Goal: Obtain resource: Download file/media

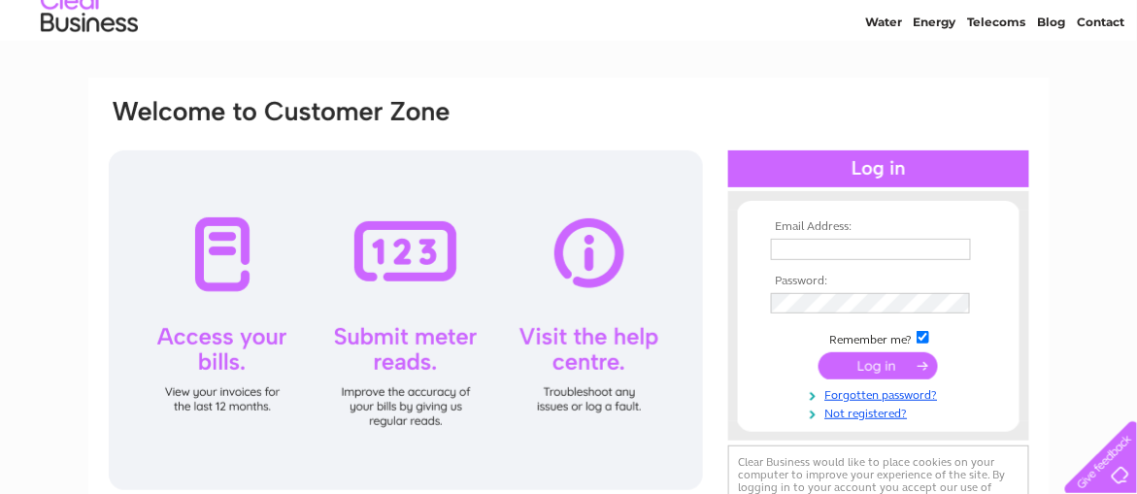
scroll to position [96, 0]
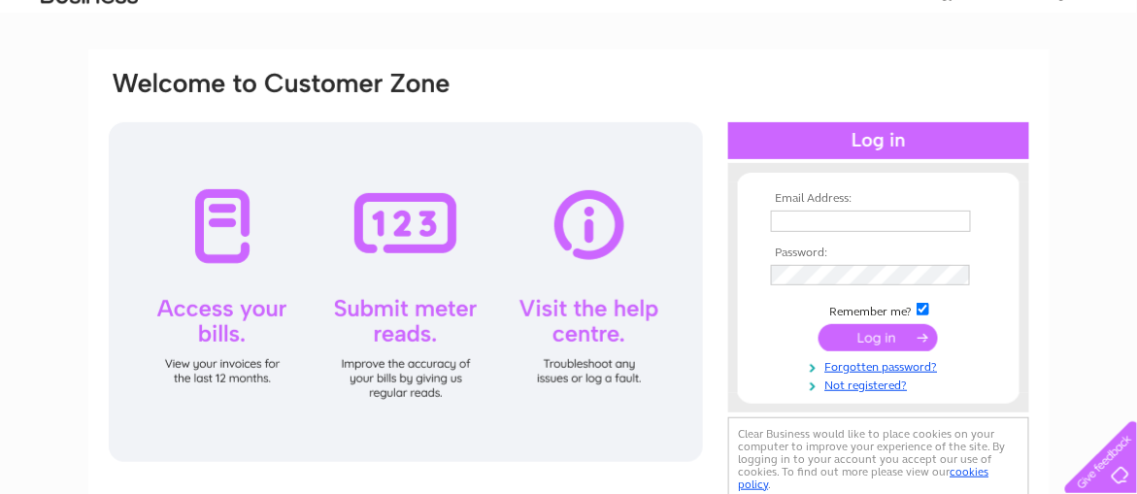
type input "[EMAIL_ADDRESS][DOMAIN_NAME]"
click at [865, 333] on input "submit" at bounding box center [878, 337] width 119 height 27
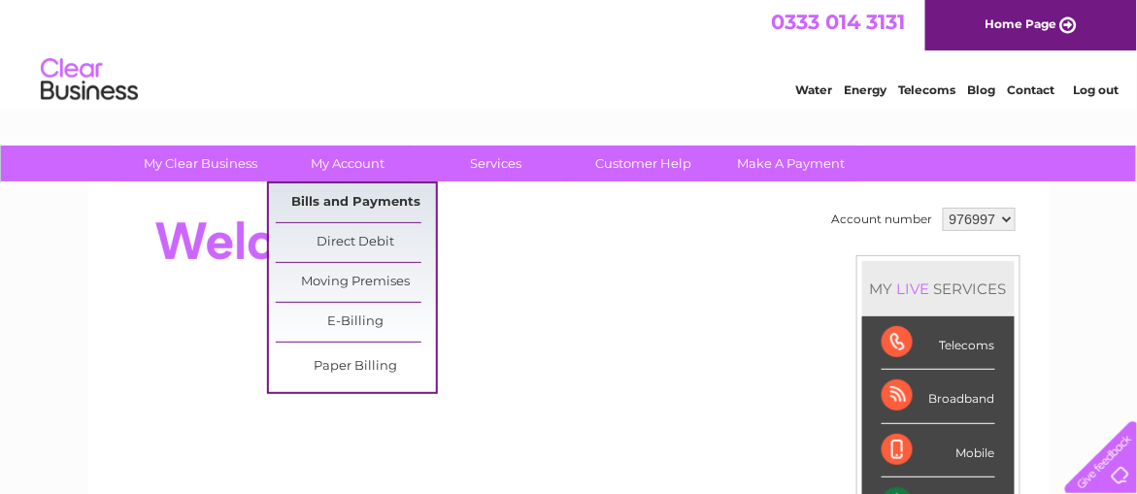
click at [320, 199] on link "Bills and Payments" at bounding box center [356, 203] width 160 height 39
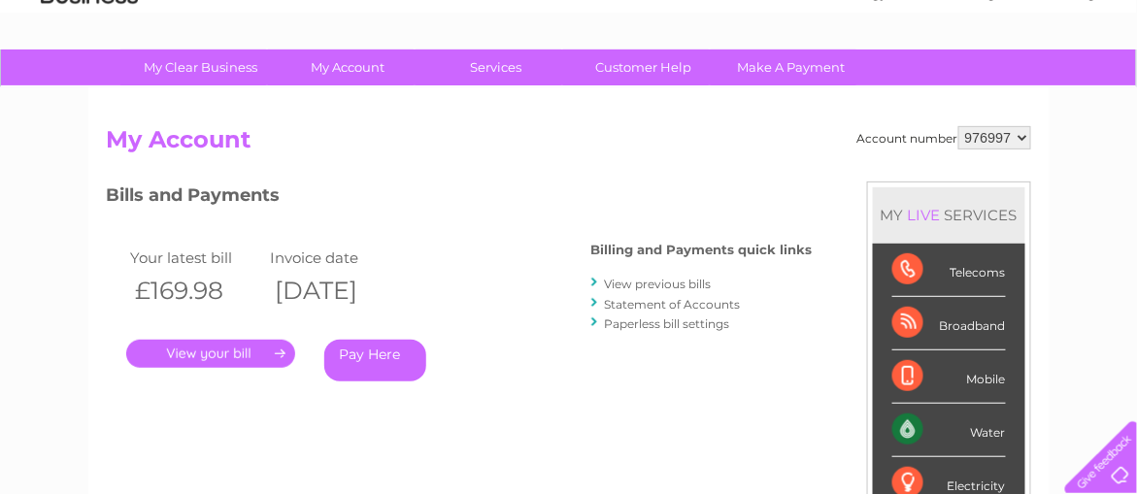
click at [221, 352] on link "." at bounding box center [210, 354] width 169 height 28
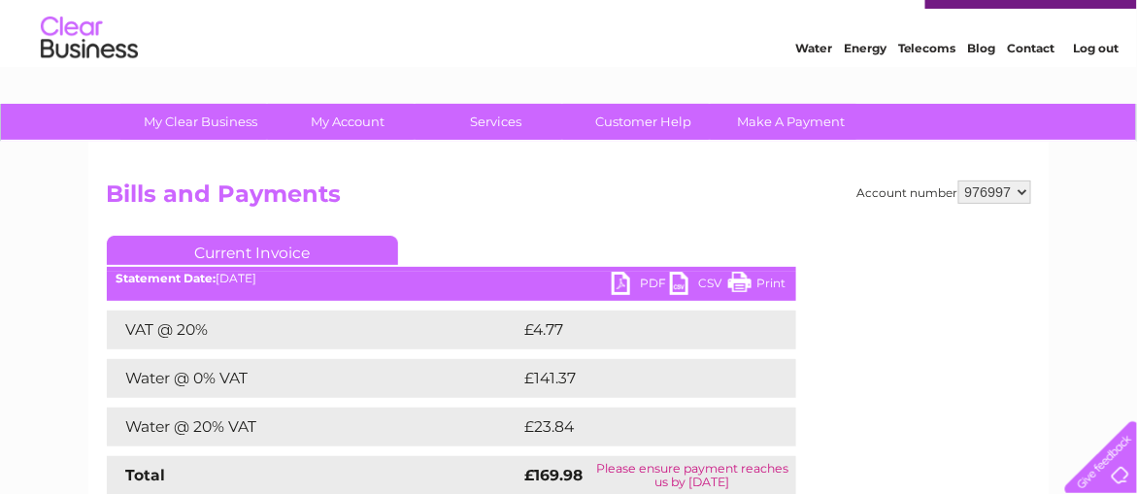
scroll to position [96, 0]
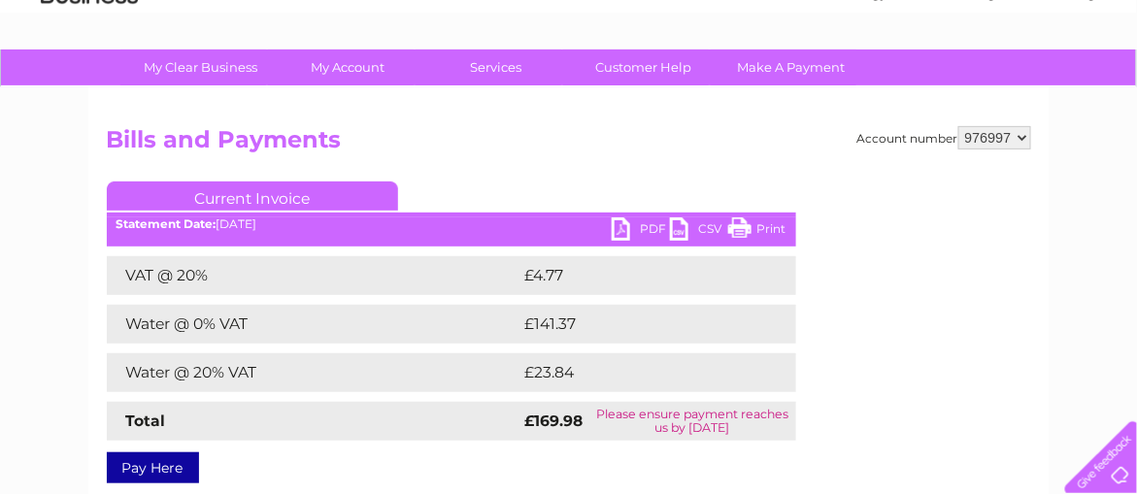
click at [650, 230] on link "PDF" at bounding box center [641, 231] width 58 height 28
